Goal: Task Accomplishment & Management: Manage account settings

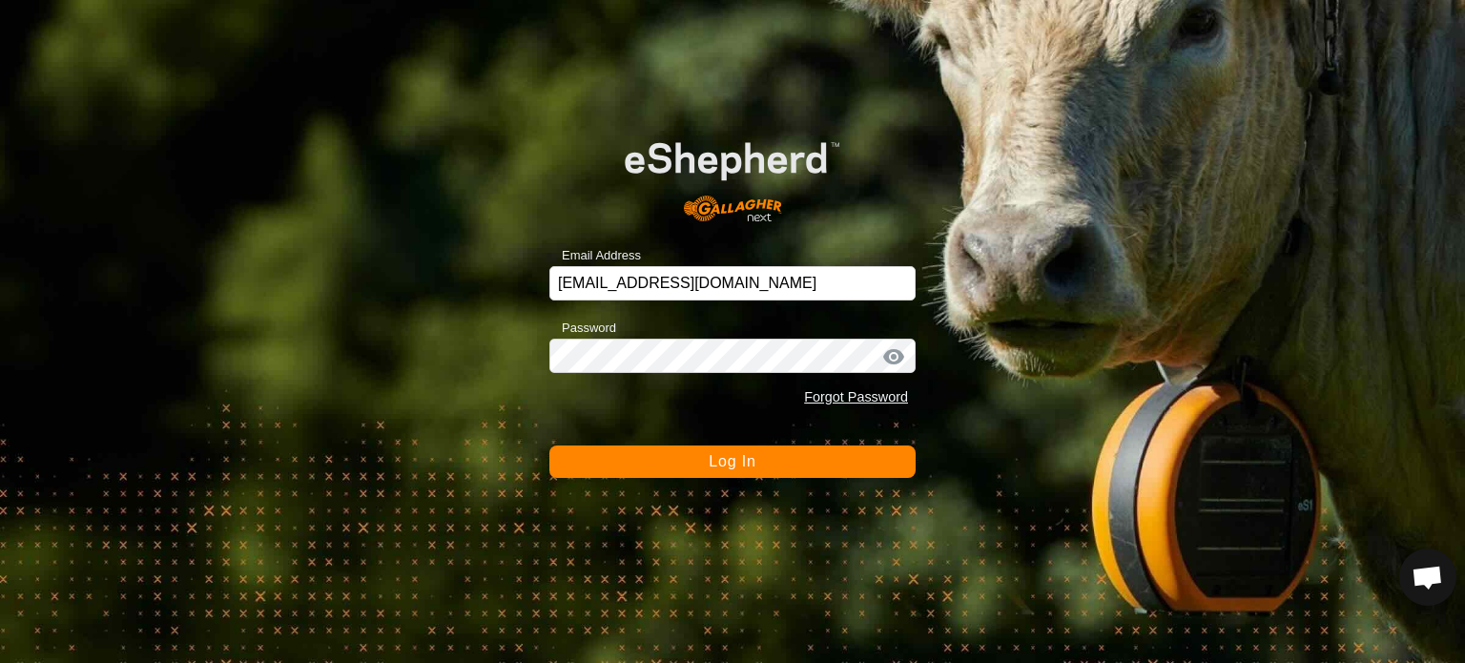
click at [748, 462] on span "Log In" at bounding box center [732, 461] width 47 height 16
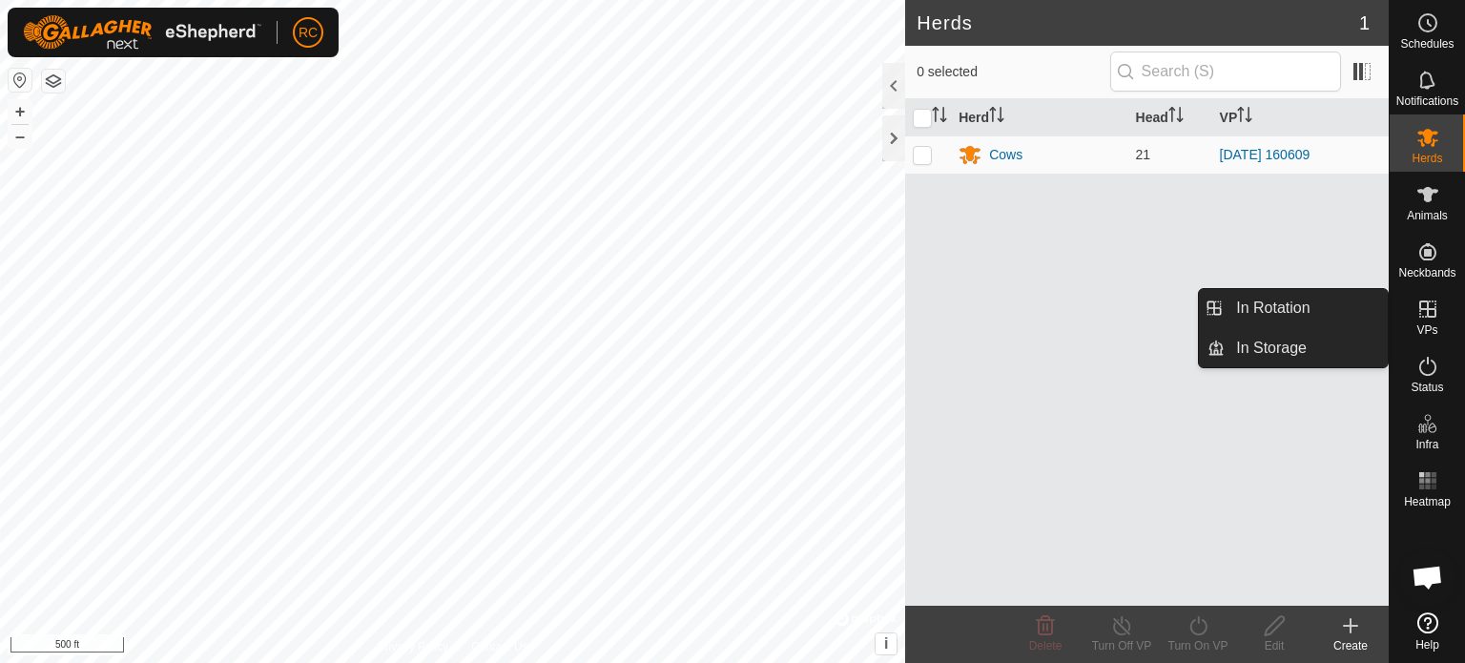
click at [1436, 310] on icon at bounding box center [1427, 309] width 23 height 23
click at [1288, 312] on link "In Rotation" at bounding box center [1306, 308] width 163 height 38
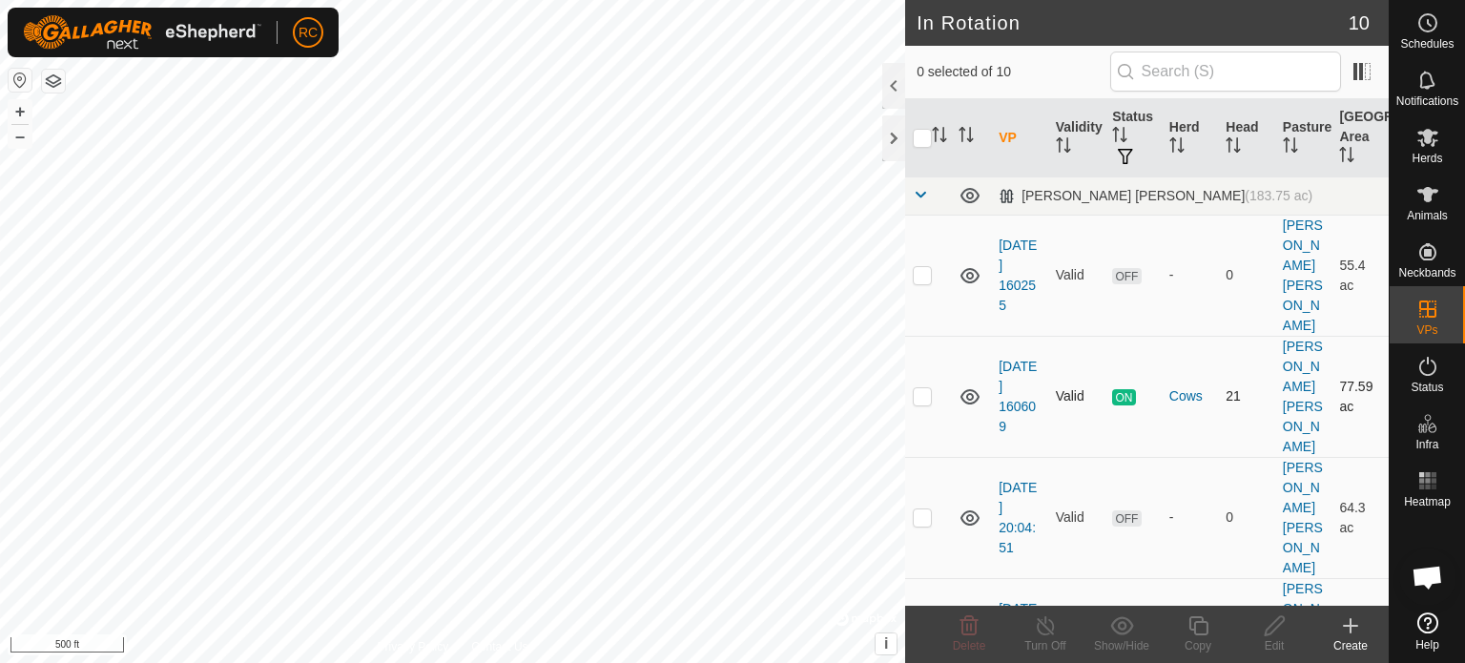
click at [922, 388] on p-checkbox at bounding box center [922, 395] width 19 height 15
click at [888, 144] on div at bounding box center [893, 138] width 23 height 46
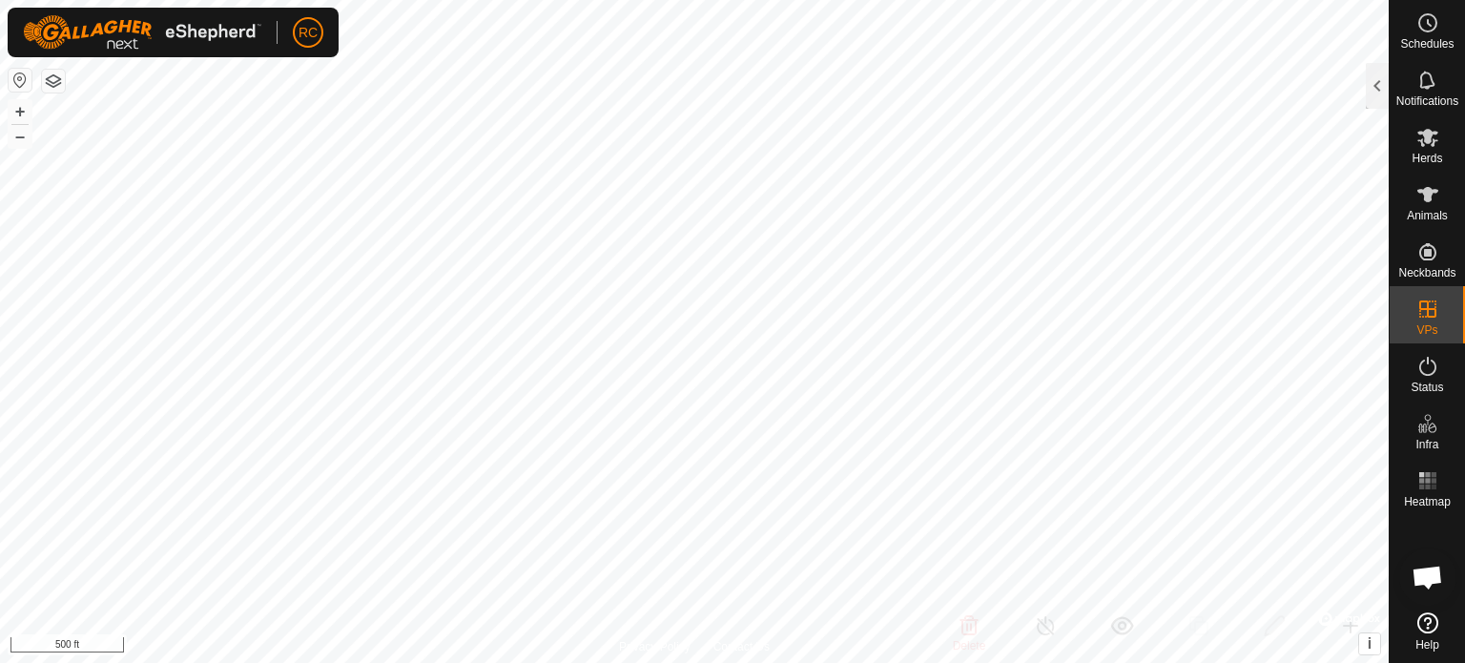
checkbox input "false"
checkbox input "true"
click at [1370, 102] on div at bounding box center [1377, 86] width 23 height 46
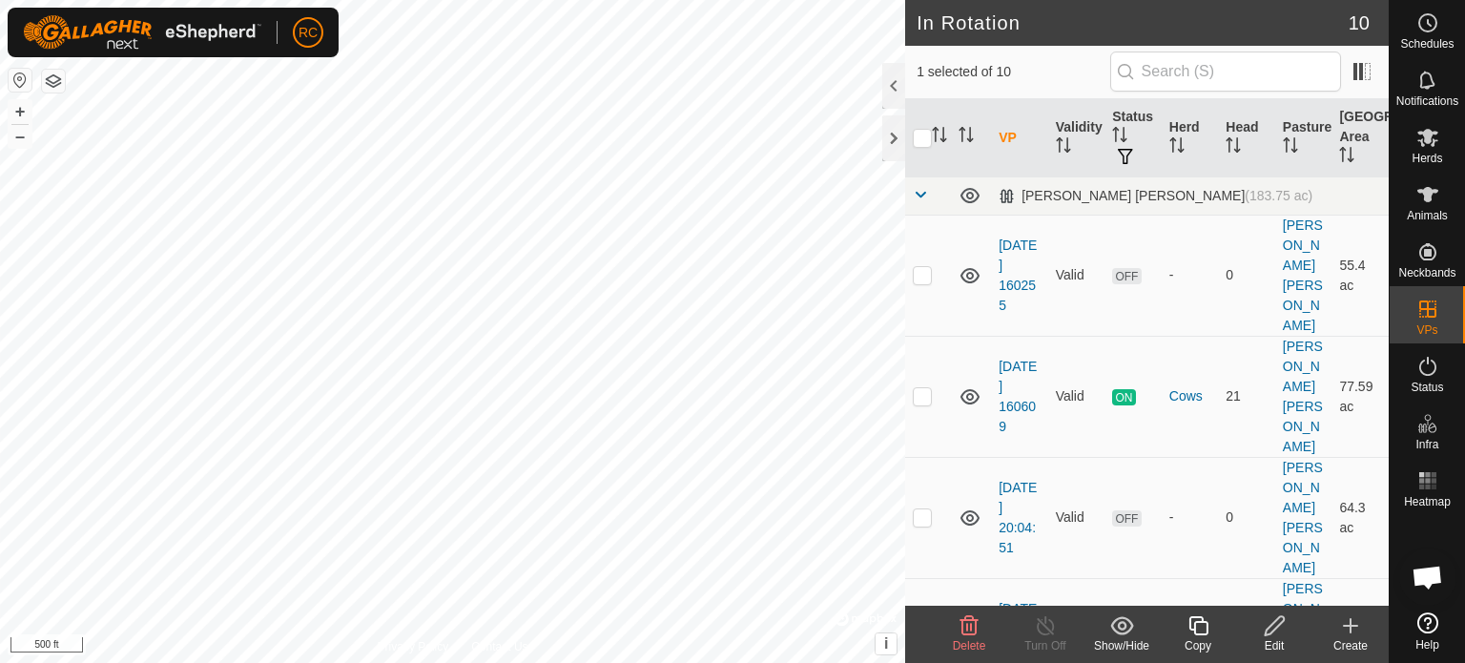
click at [1281, 640] on div "Edit" at bounding box center [1274, 645] width 76 height 17
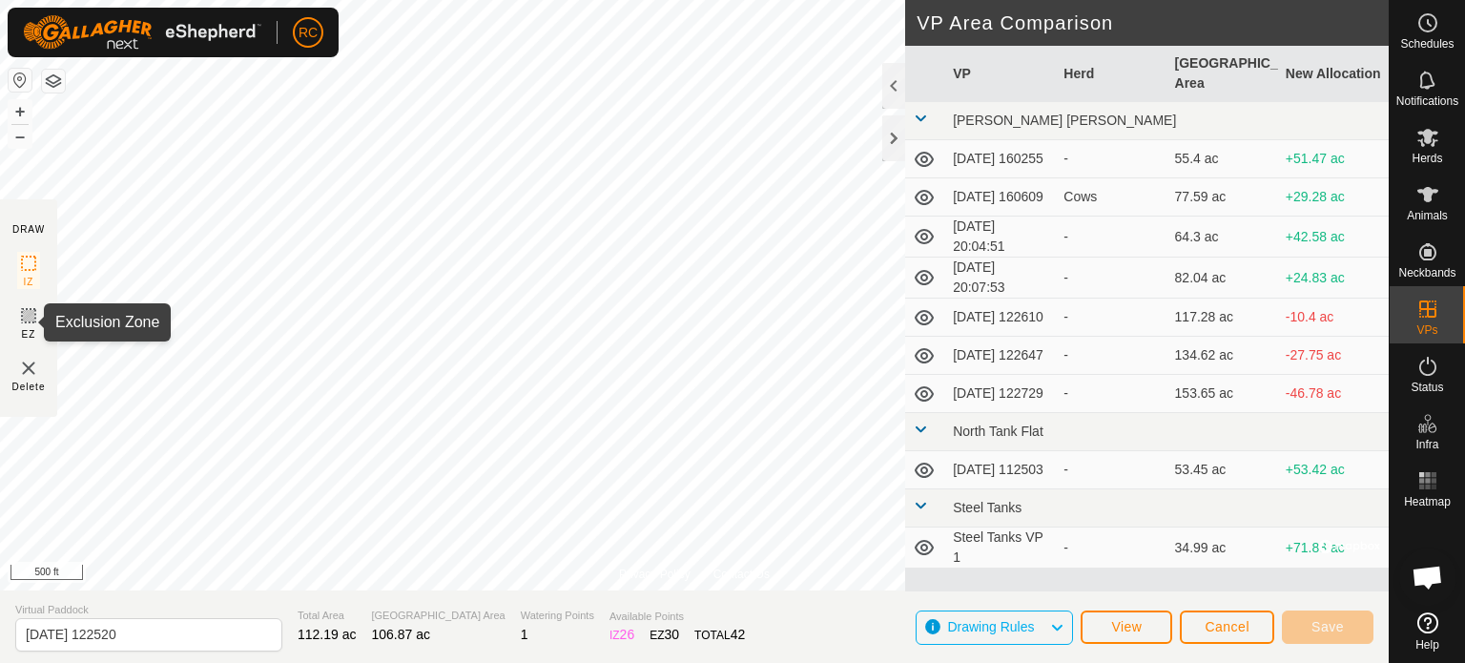
click at [23, 316] on icon at bounding box center [28, 315] width 23 height 23
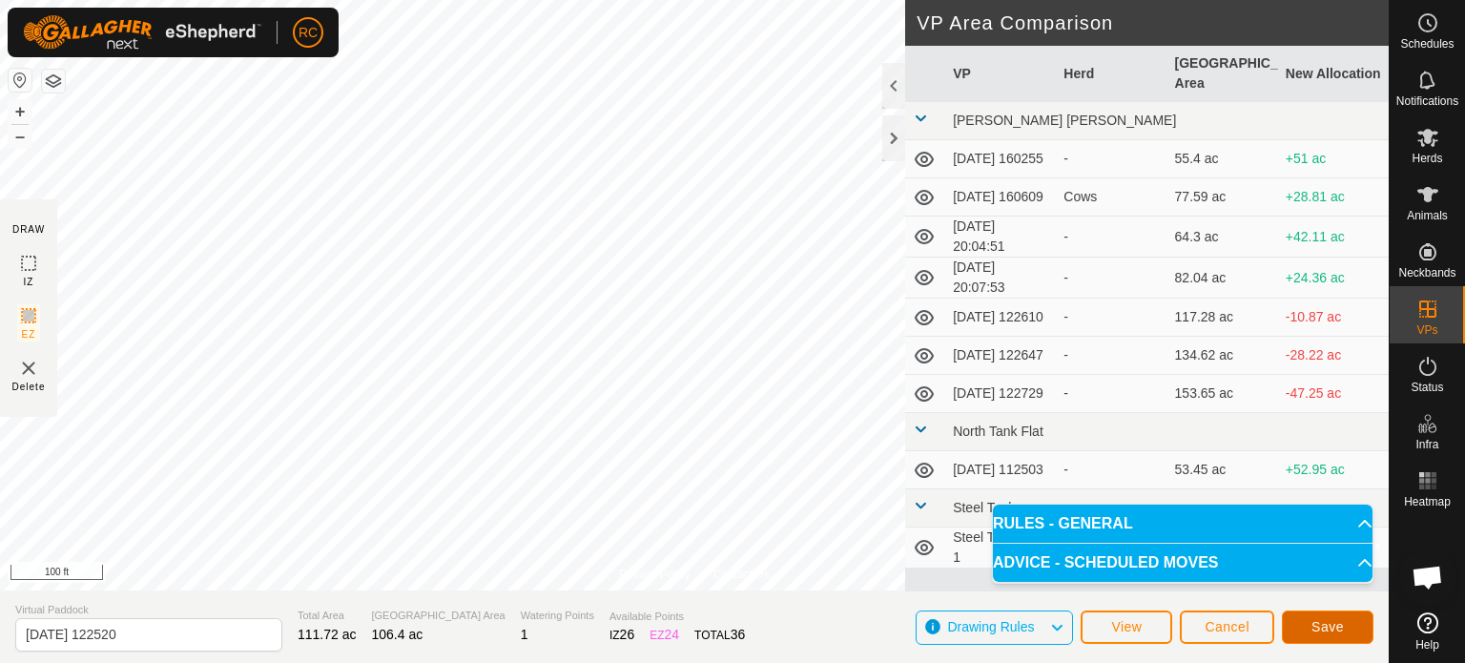
click at [1321, 620] on span "Save" at bounding box center [1327, 626] width 32 height 15
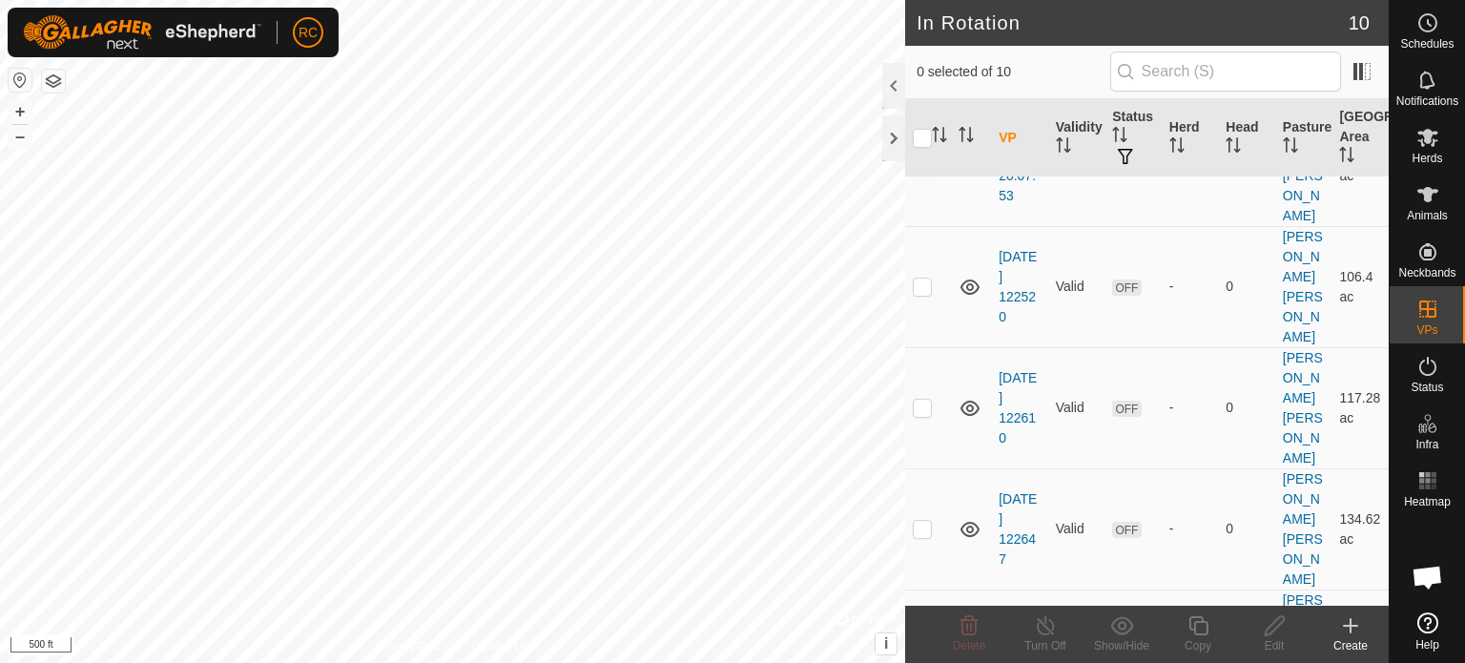
scroll to position [378, 0]
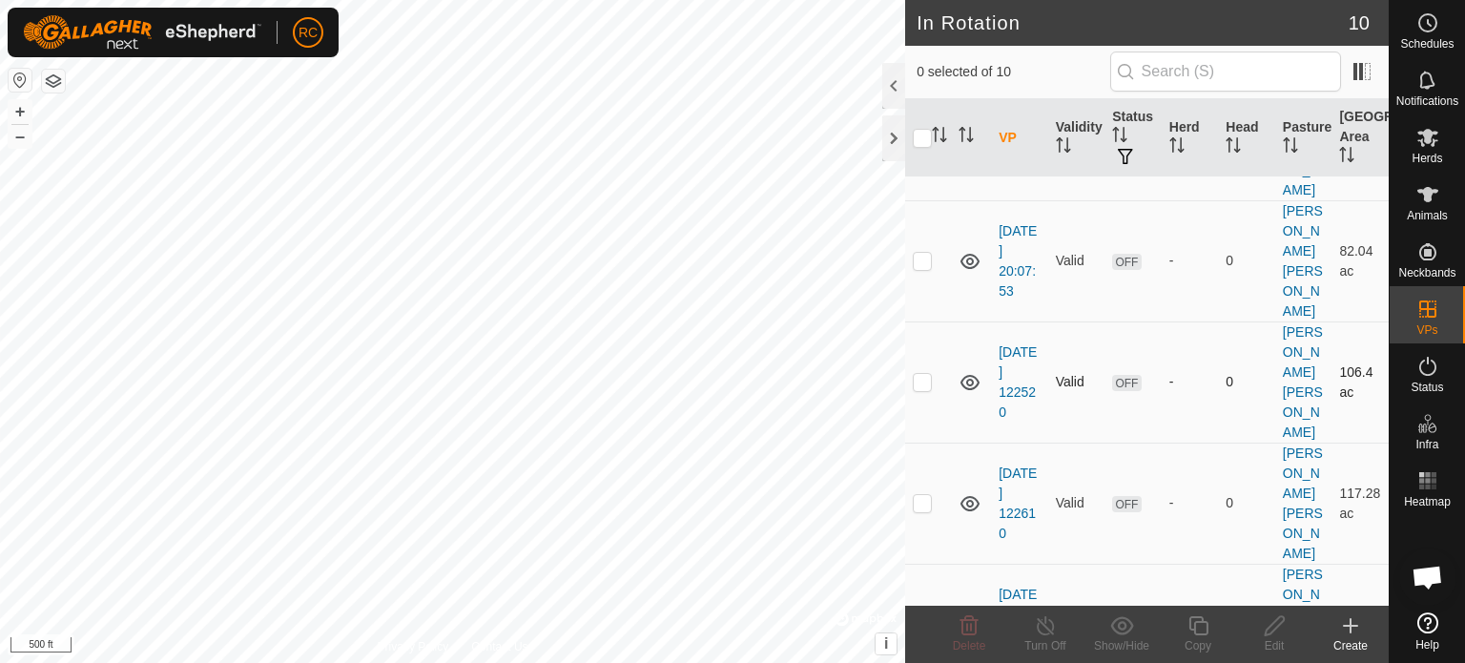
checkbox input "true"
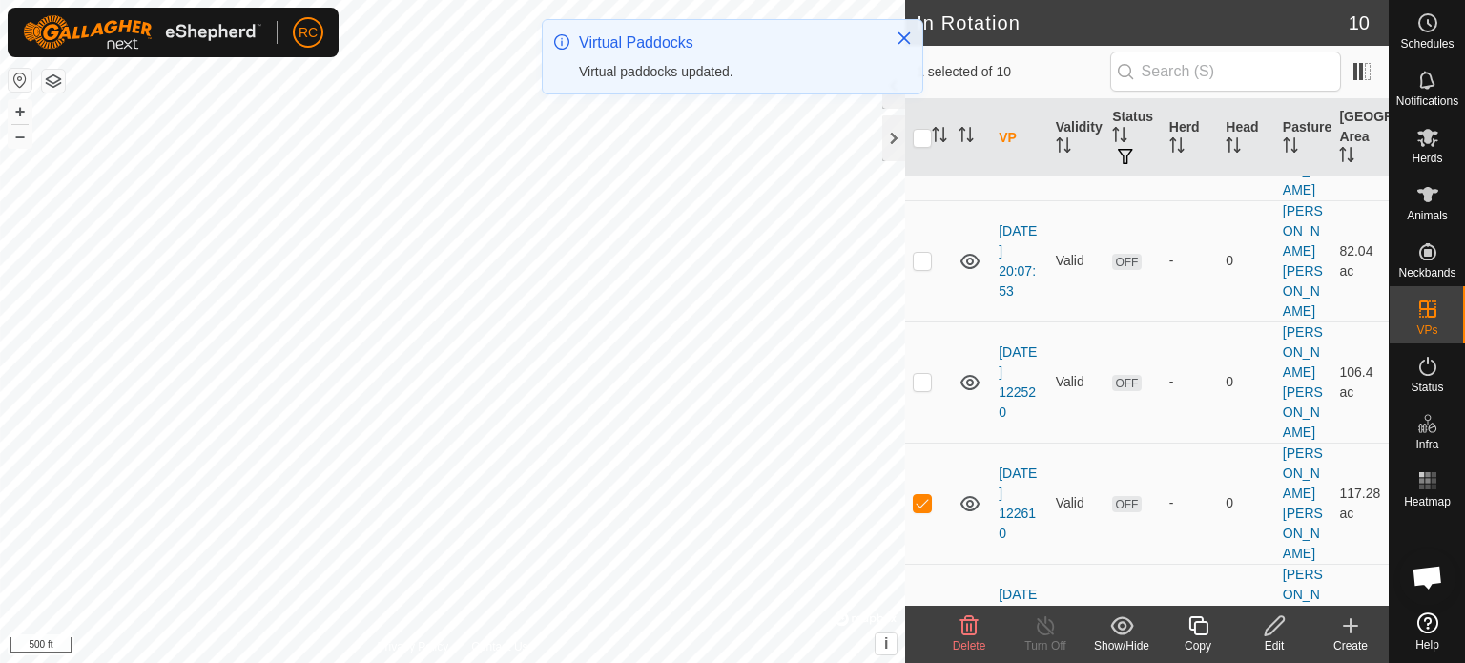
checkbox input "true"
checkbox input "false"
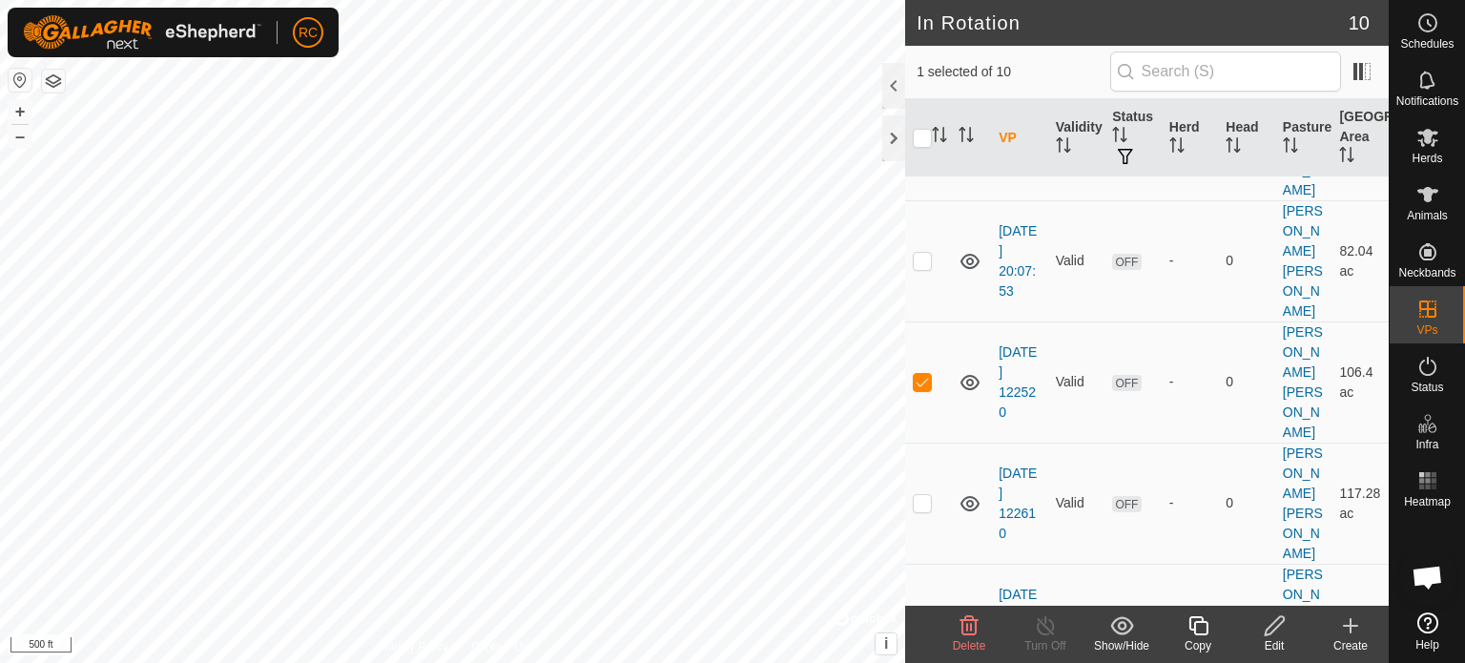
checkbox input "true"
checkbox input "false"
checkbox input "true"
click at [1275, 631] on icon at bounding box center [1275, 625] width 24 height 23
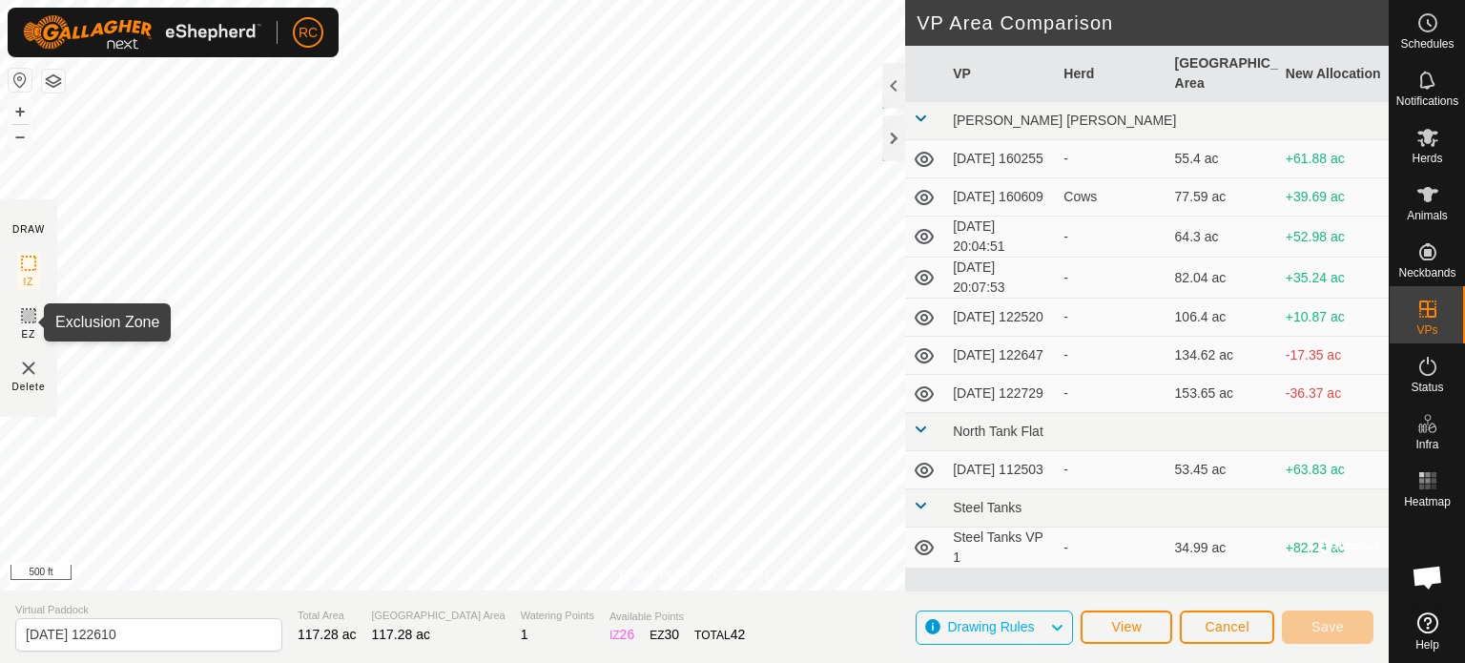
click at [23, 316] on icon at bounding box center [28, 315] width 23 height 23
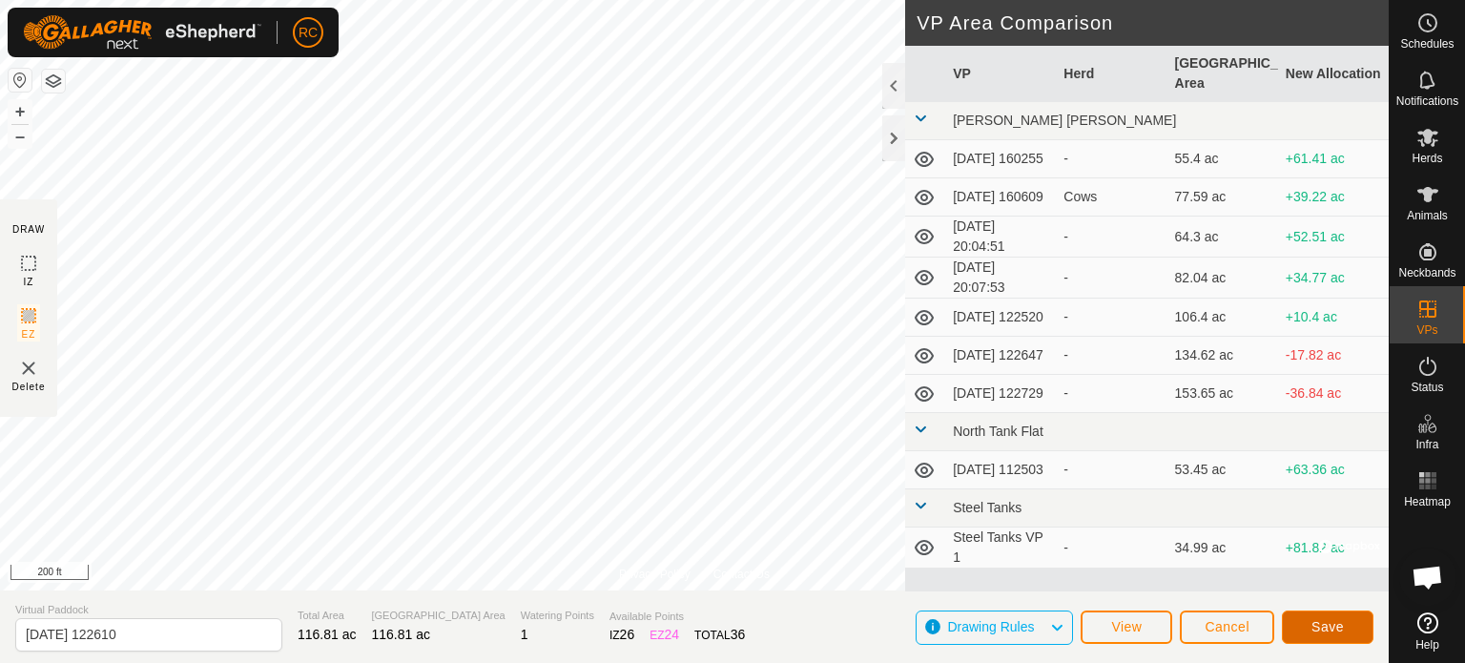
click at [1313, 619] on span "Save" at bounding box center [1327, 626] width 32 height 15
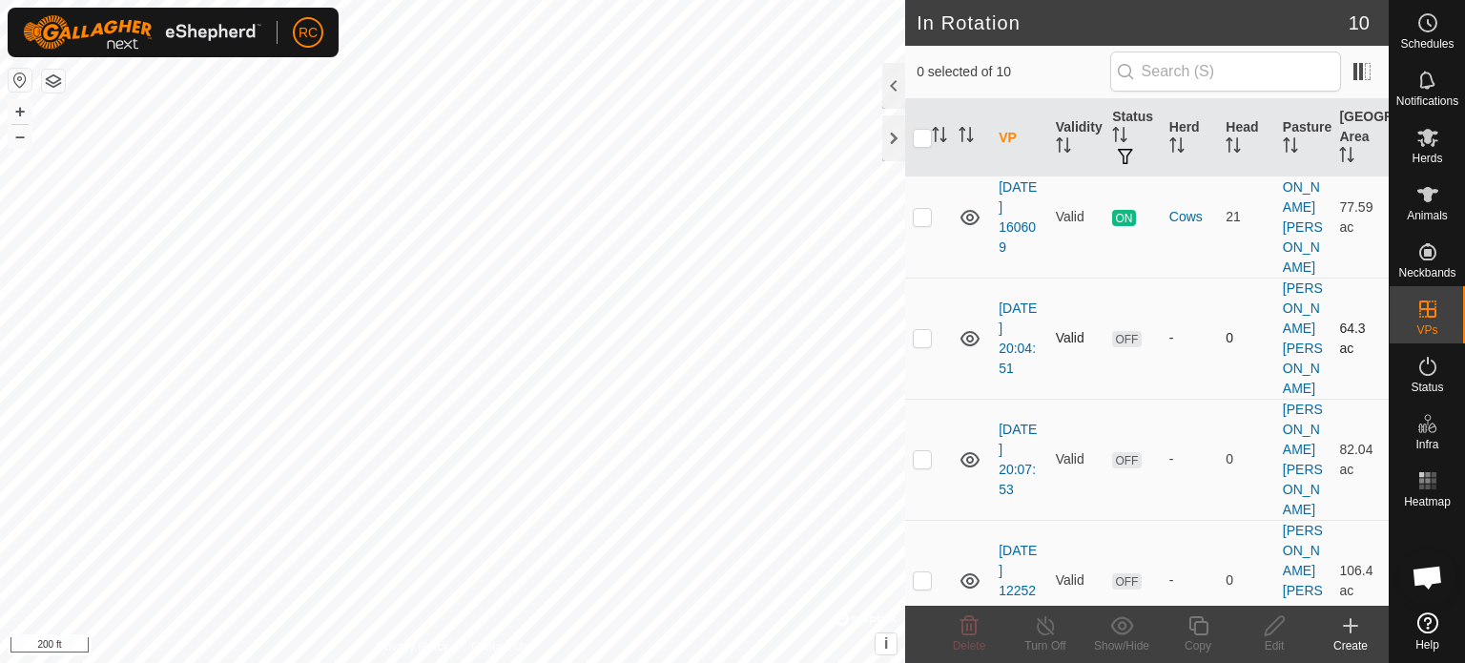
scroll to position [191, 0]
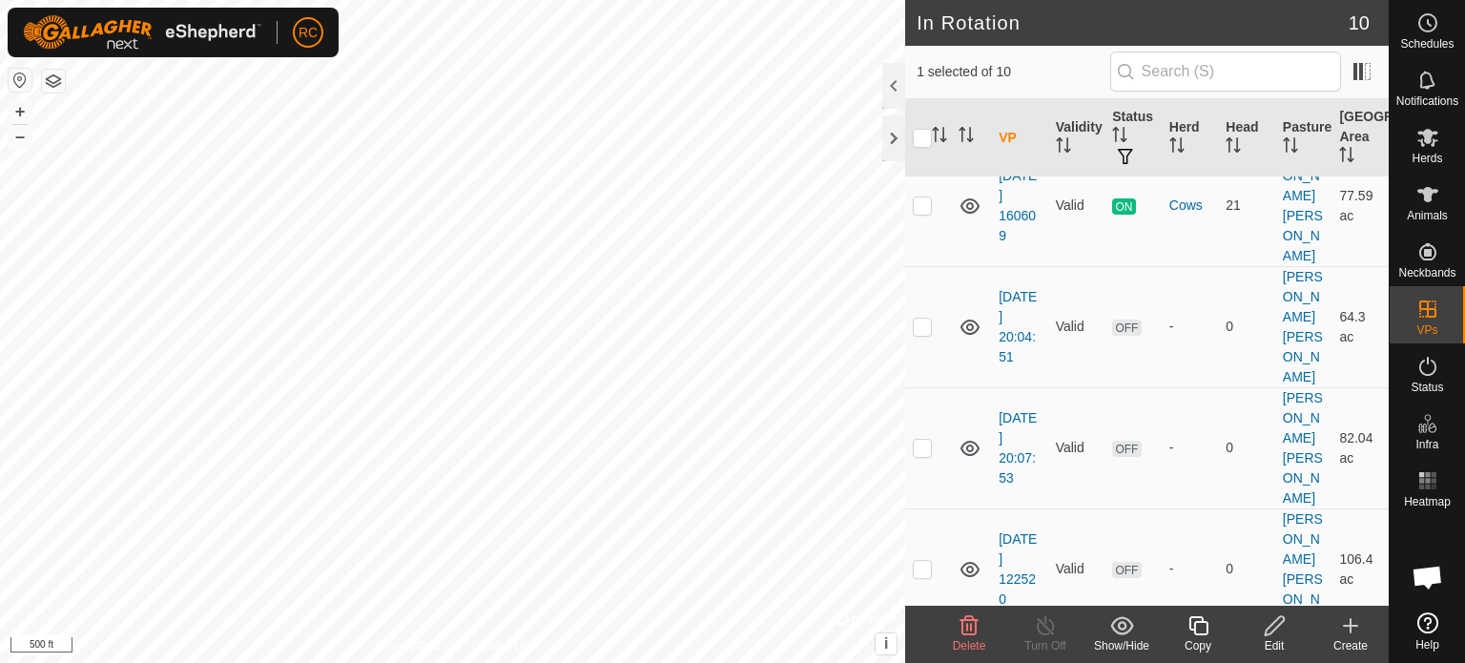
checkbox input "false"
checkbox input "true"
click at [1276, 635] on icon at bounding box center [1275, 625] width 24 height 23
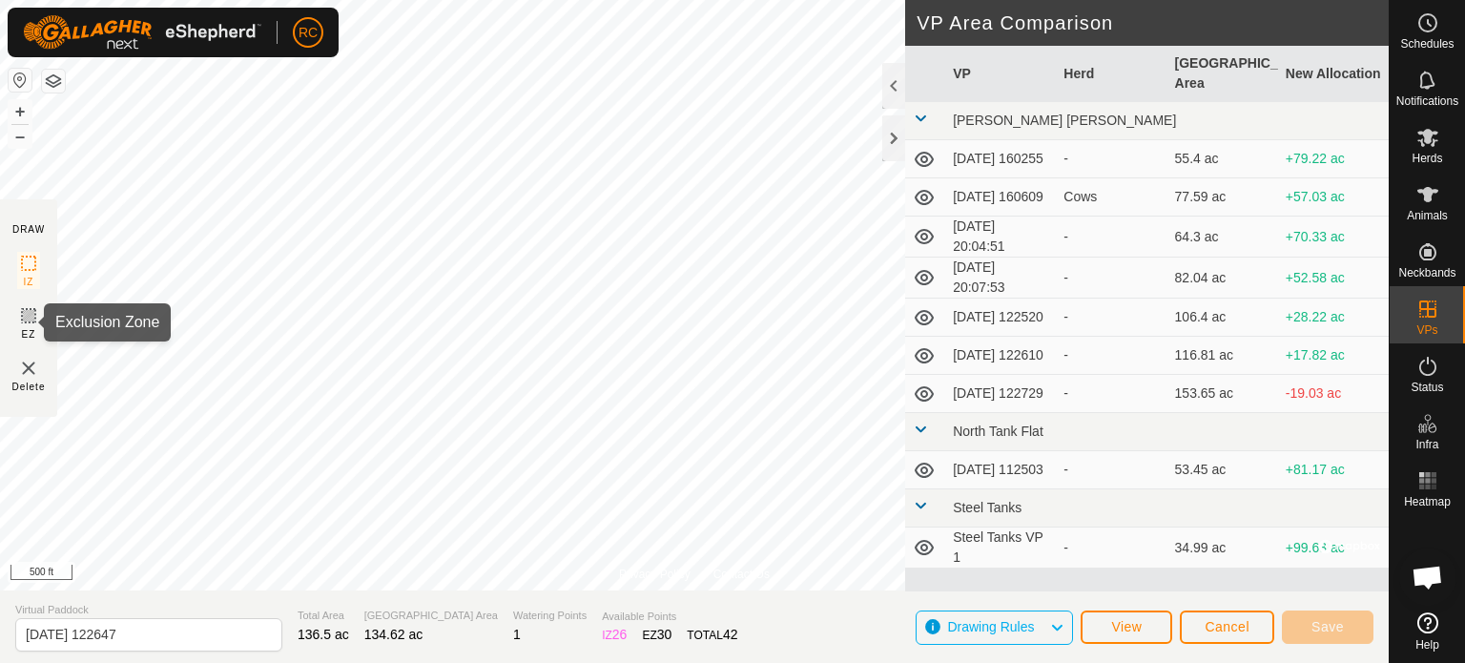
click at [23, 314] on icon at bounding box center [28, 315] width 23 height 23
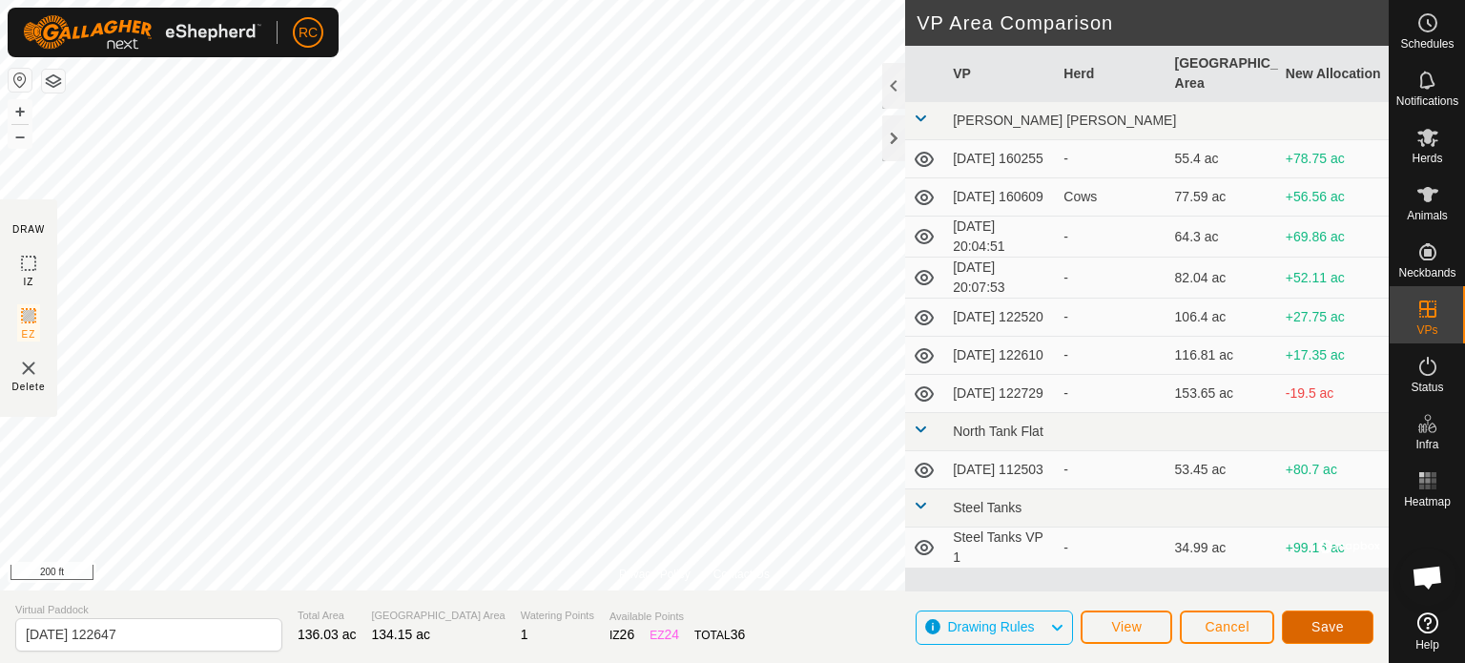
click at [1312, 625] on span "Save" at bounding box center [1327, 626] width 32 height 15
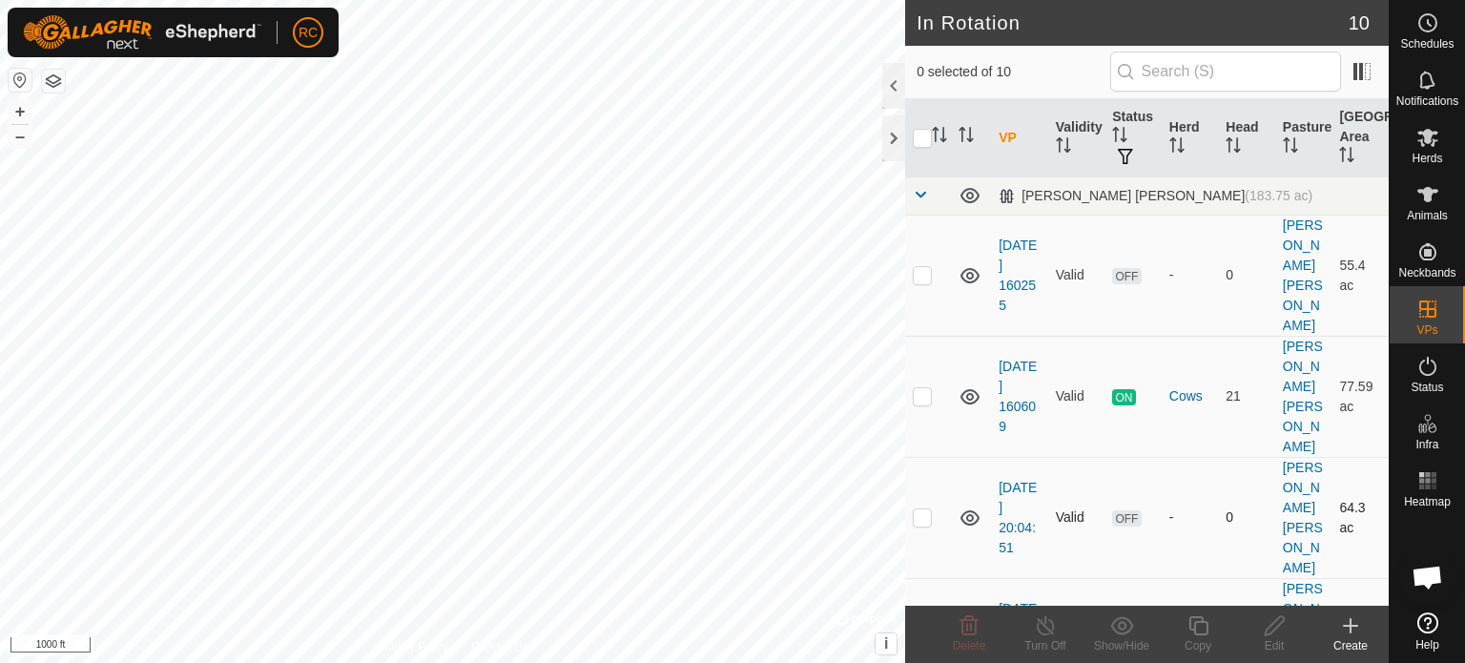
checkbox input "true"
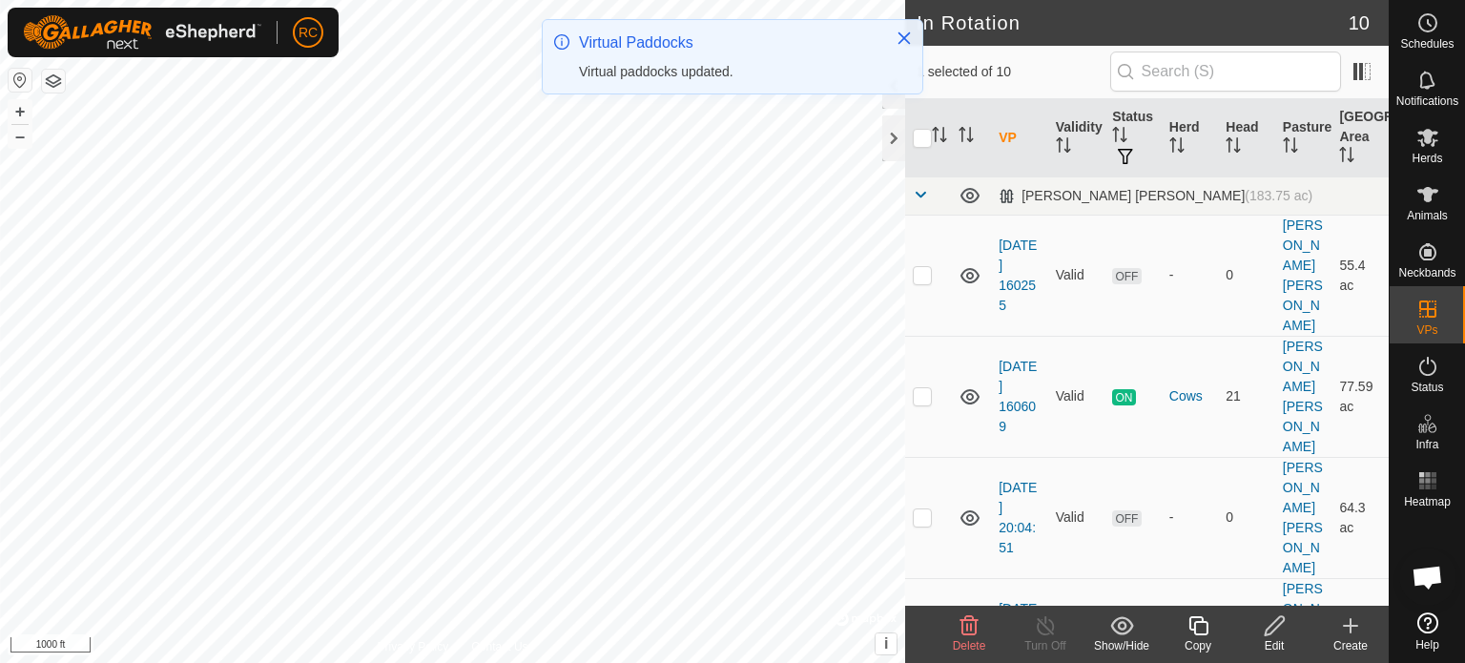
checkbox input "false"
checkbox input "true"
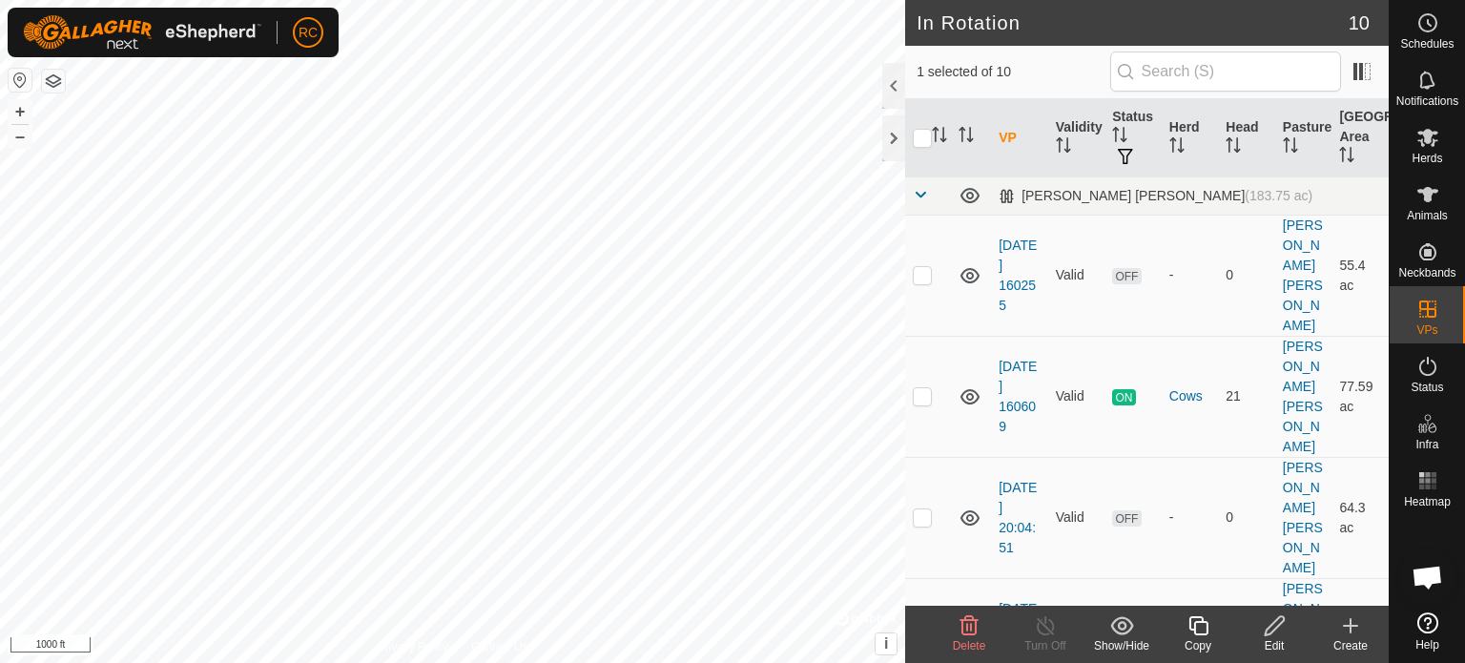
click at [1276, 629] on icon at bounding box center [1274, 625] width 19 height 19
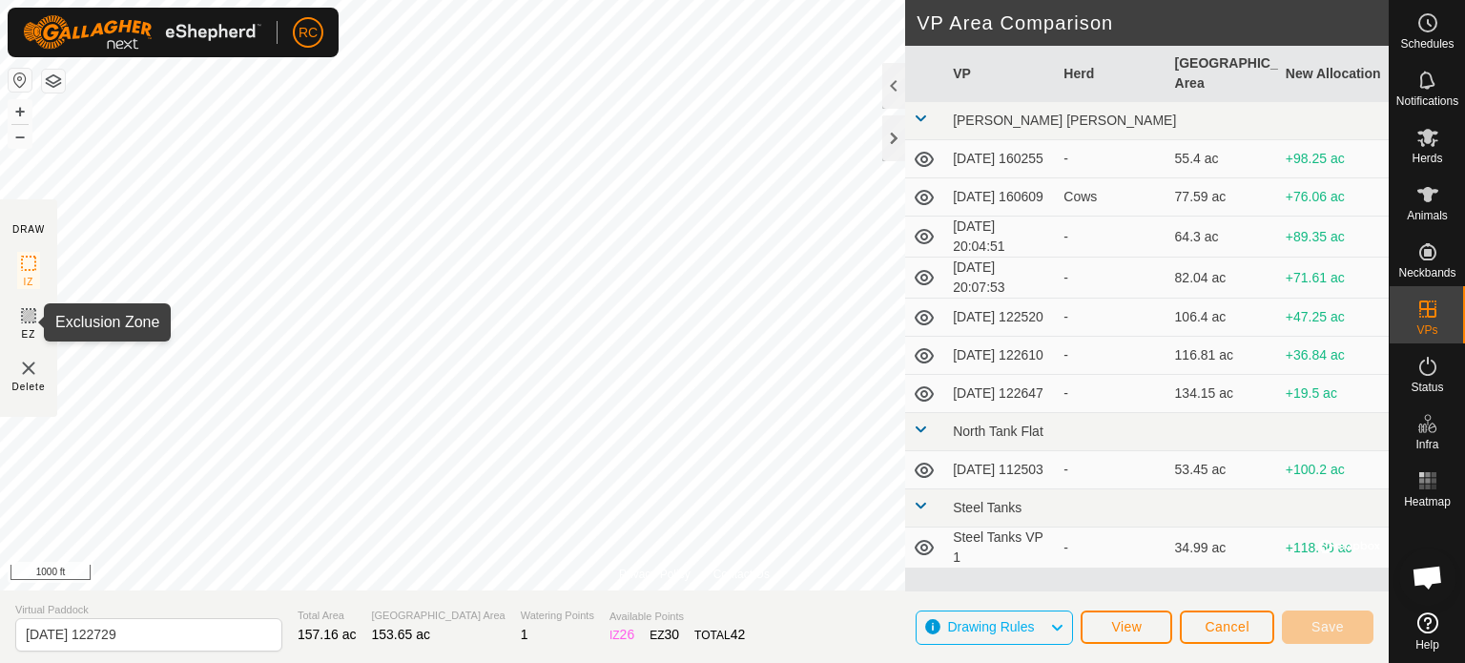
click at [27, 315] on icon at bounding box center [28, 315] width 11 height 11
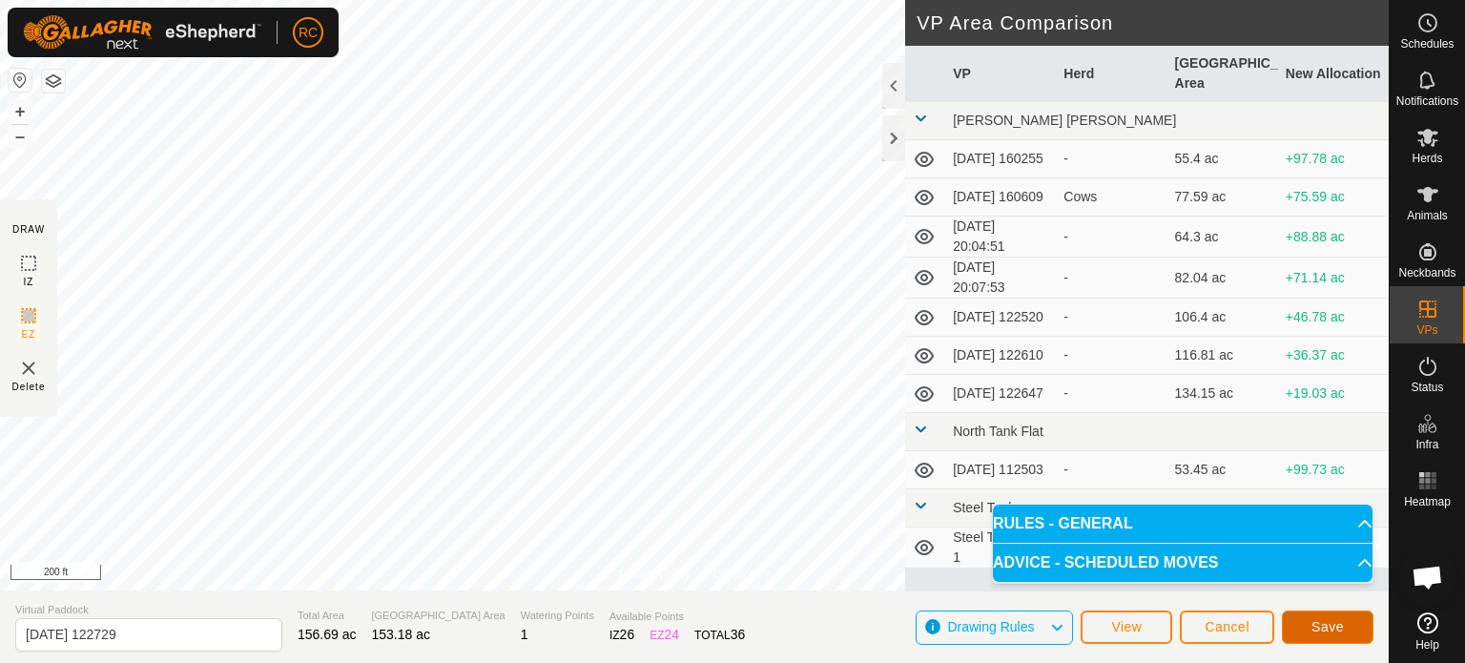
click at [1343, 624] on span "Save" at bounding box center [1327, 626] width 32 height 15
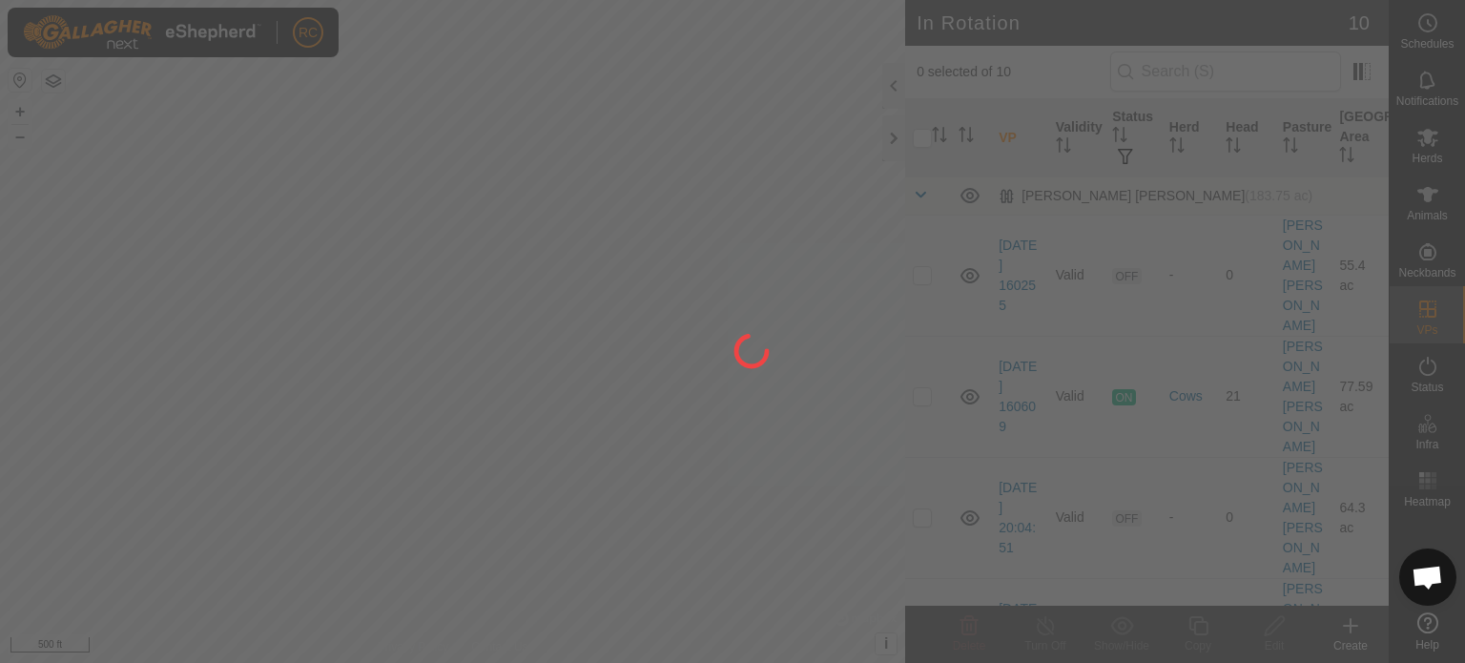
click at [698, 111] on div at bounding box center [732, 331] width 1465 height 663
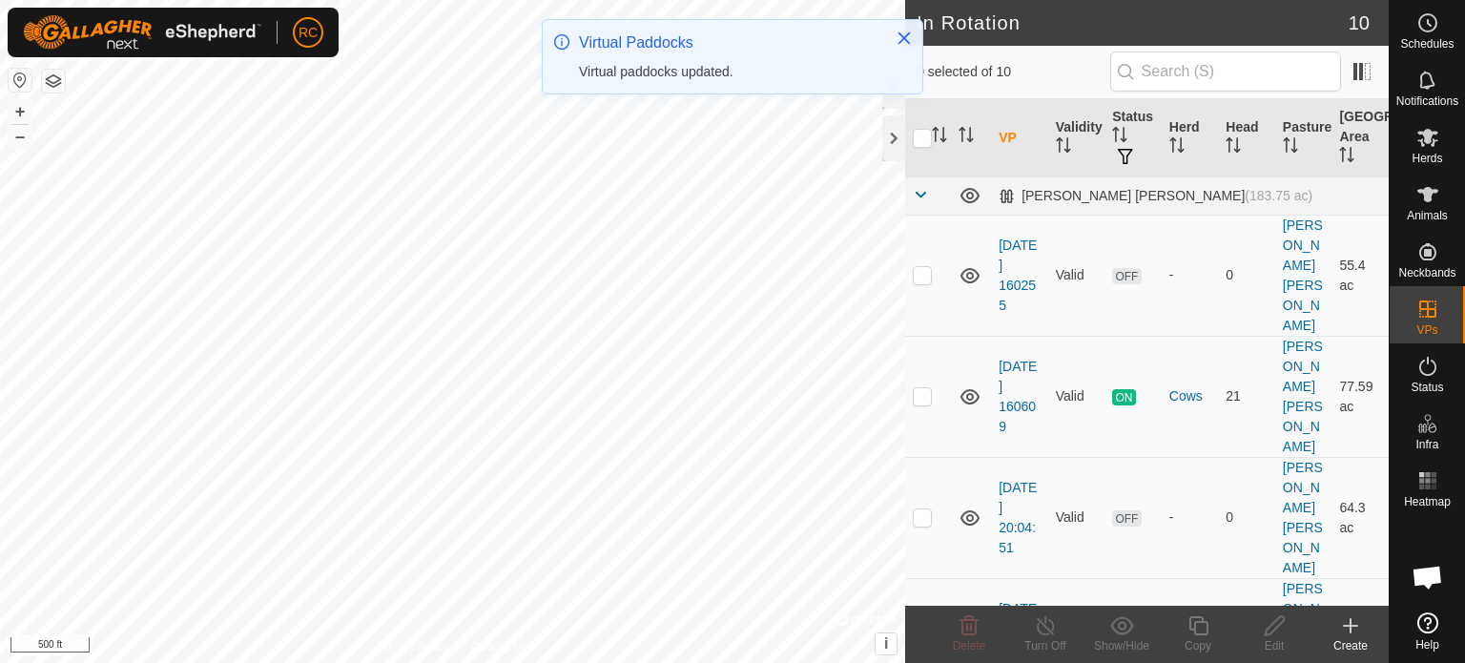
checkbox input "true"
checkbox input "false"
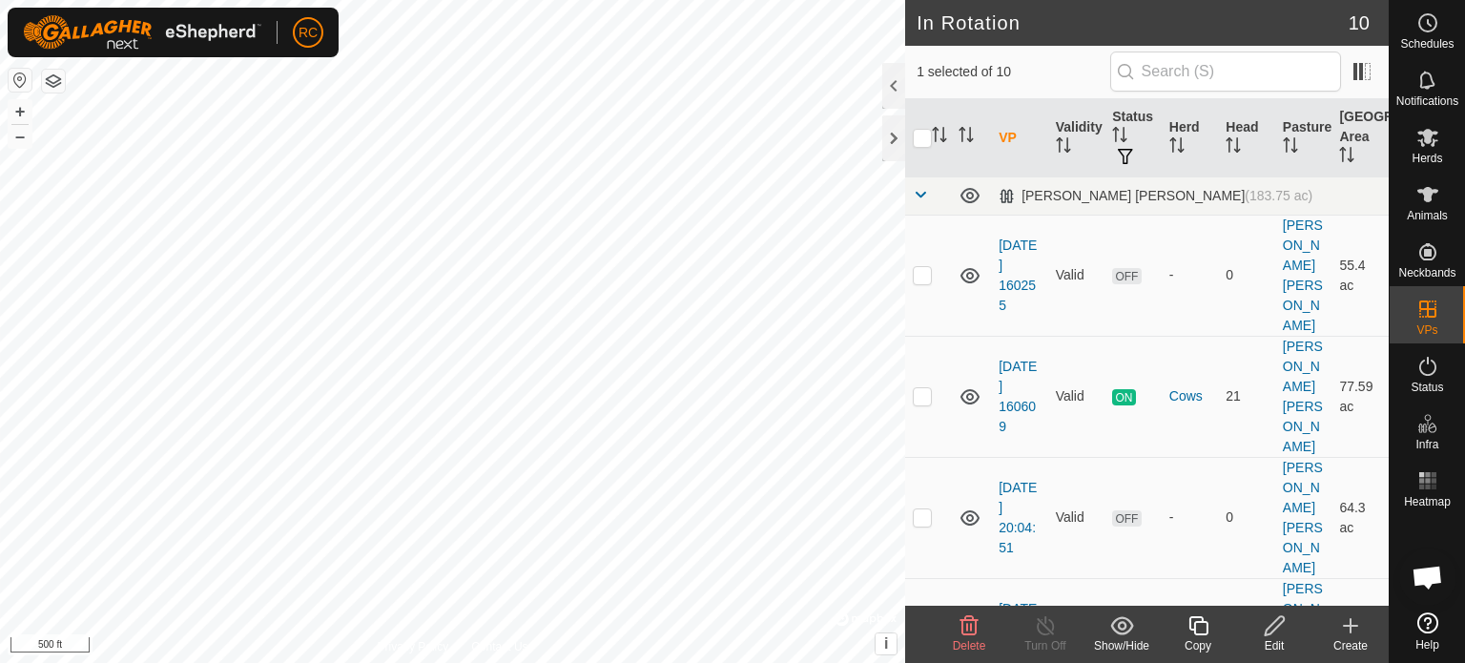
checkbox input "true"
checkbox input "false"
checkbox input "true"
checkbox input "false"
checkbox input "true"
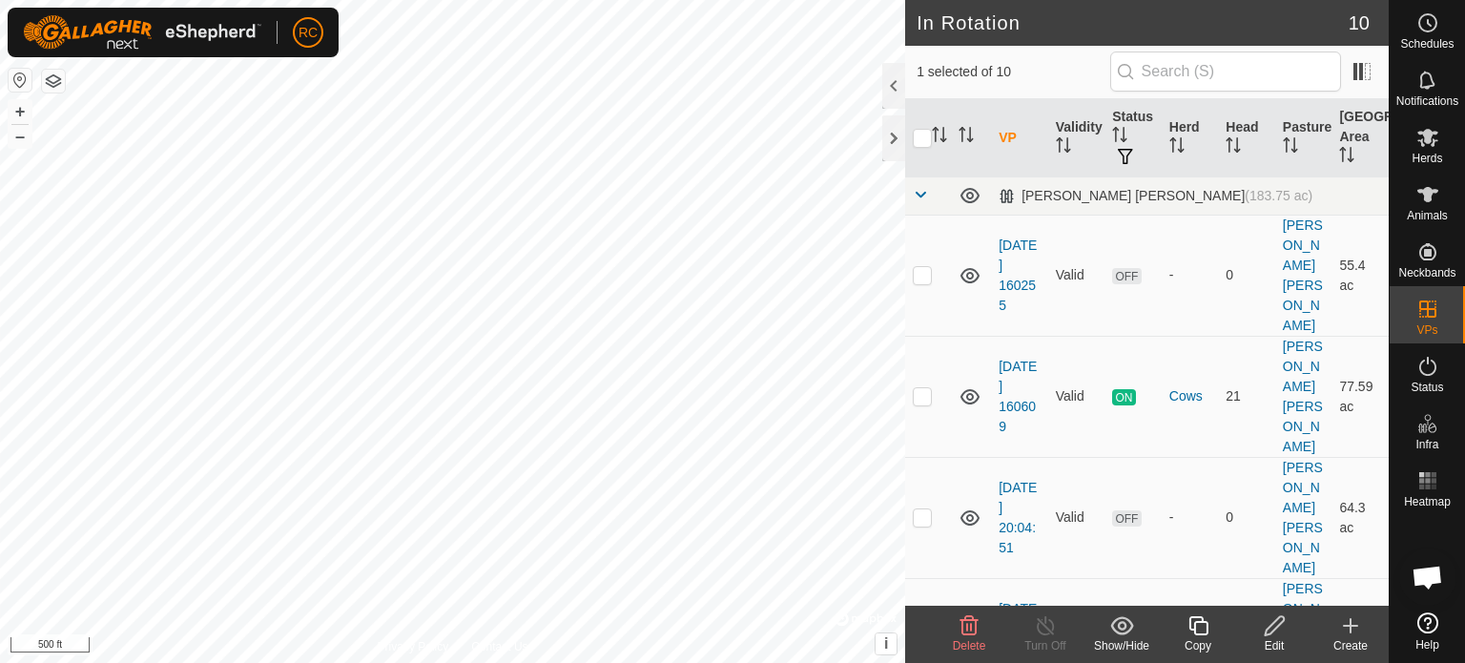
checkbox input "false"
checkbox input "true"
checkbox input "false"
click at [889, 134] on div at bounding box center [893, 138] width 23 height 46
